Goal: Transaction & Acquisition: Subscribe to service/newsletter

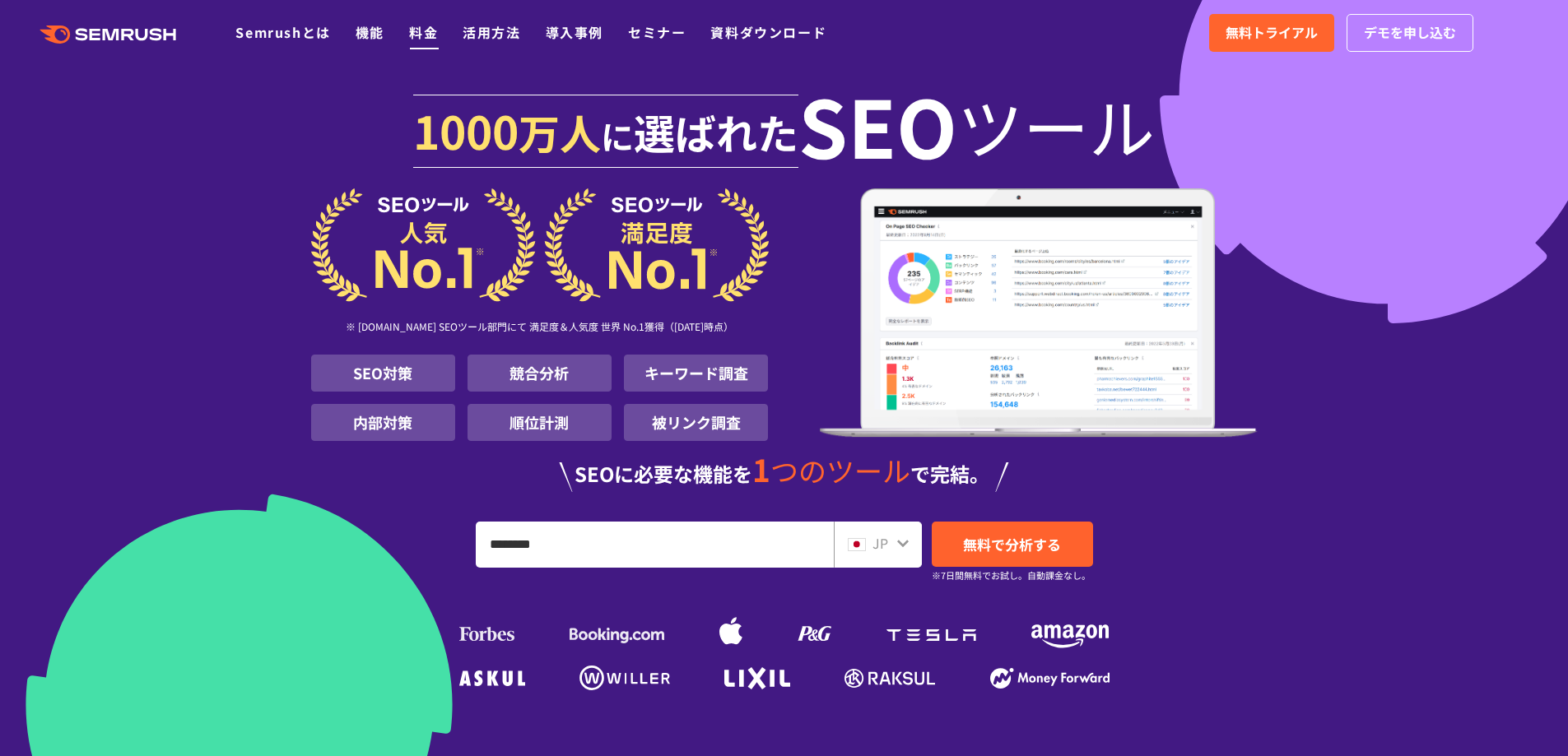
click at [430, 35] on link "料金" at bounding box center [423, 32] width 28 height 20
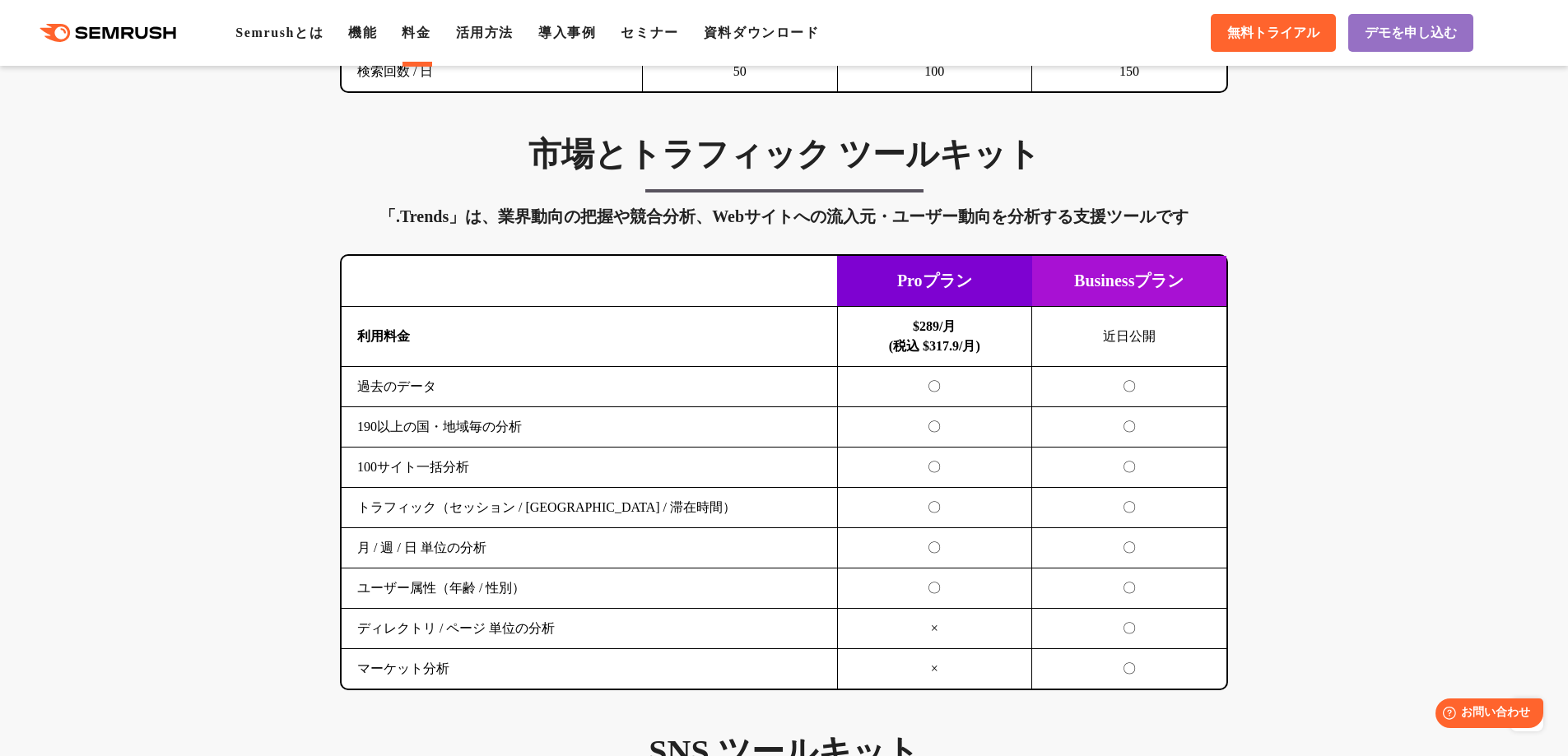
scroll to position [3457, 0]
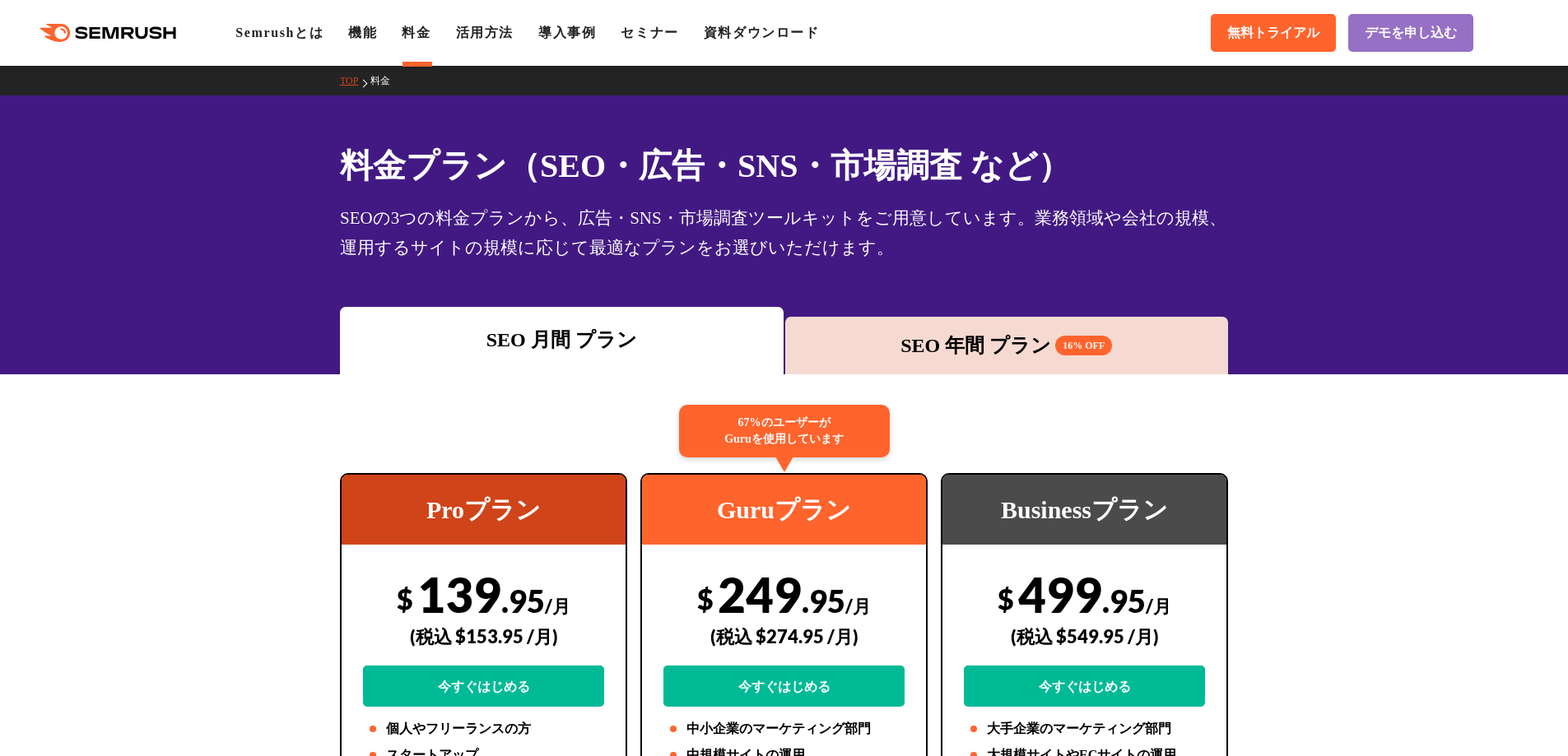
click at [867, 336] on div "SEO 年間 プラン 16% OFF" at bounding box center [1006, 346] width 427 height 29
